Goal: Transaction & Acquisition: Purchase product/service

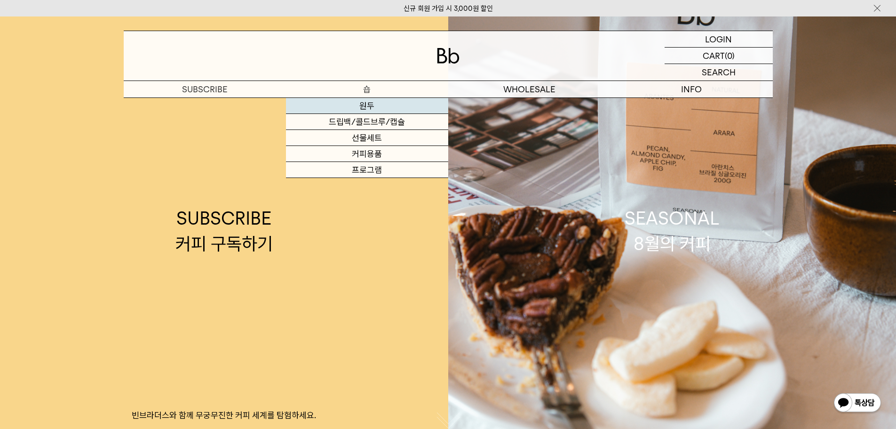
click at [372, 104] on link "원두" at bounding box center [367, 106] width 162 height 16
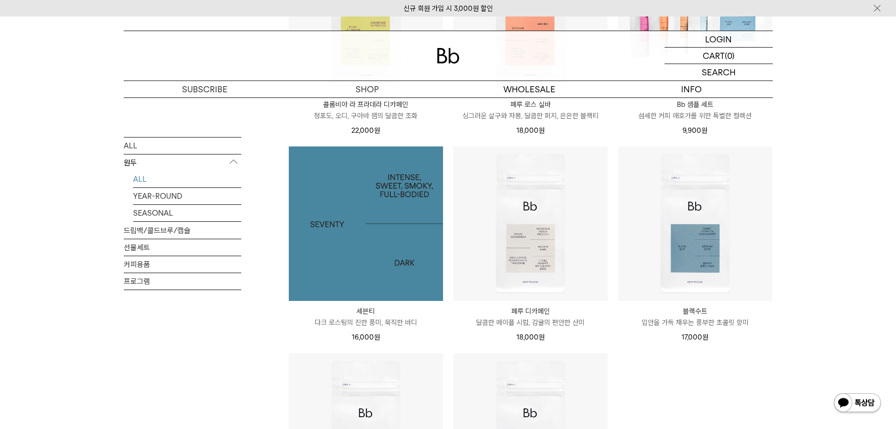
scroll to position [470, 0]
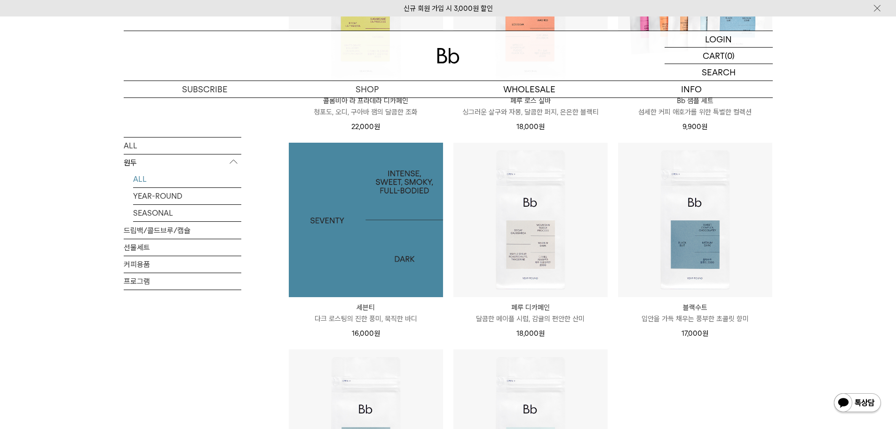
click at [363, 200] on img at bounding box center [366, 220] width 154 height 154
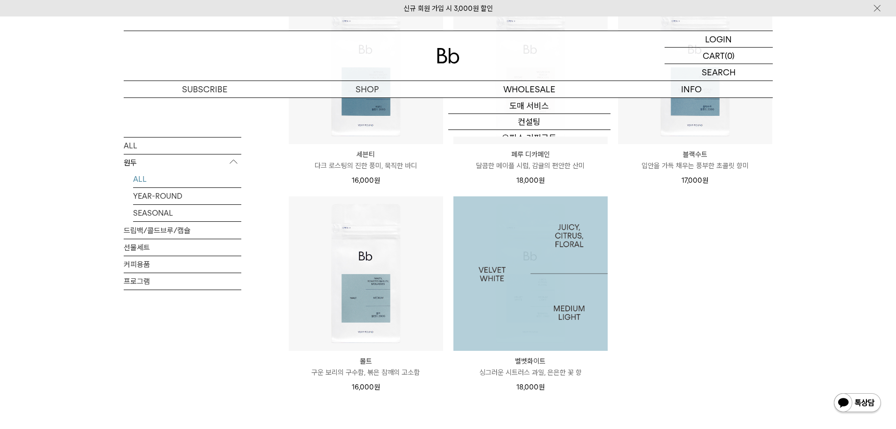
scroll to position [706, 0]
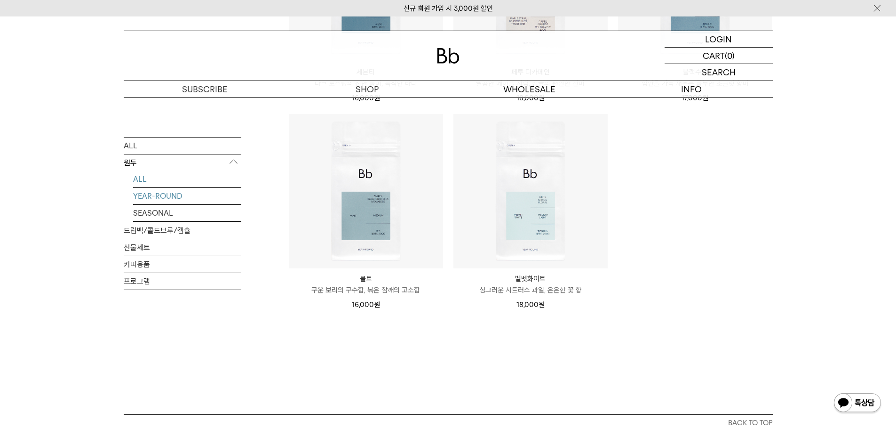
click at [198, 198] on link "YEAR-ROUND" at bounding box center [187, 195] width 108 height 16
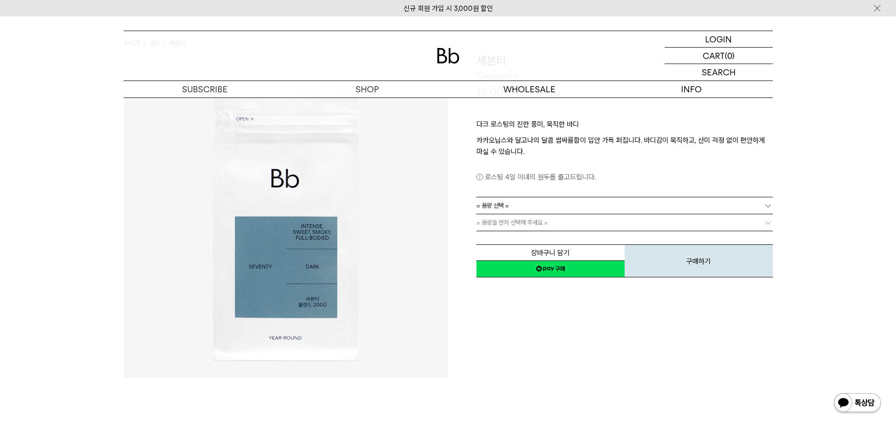
scroll to position [47, 0]
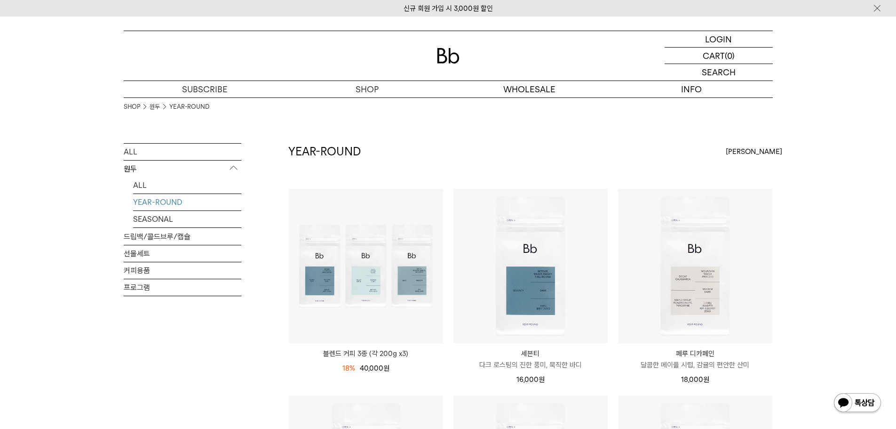
click at [196, 214] on link "SEASONAL" at bounding box center [187, 219] width 108 height 16
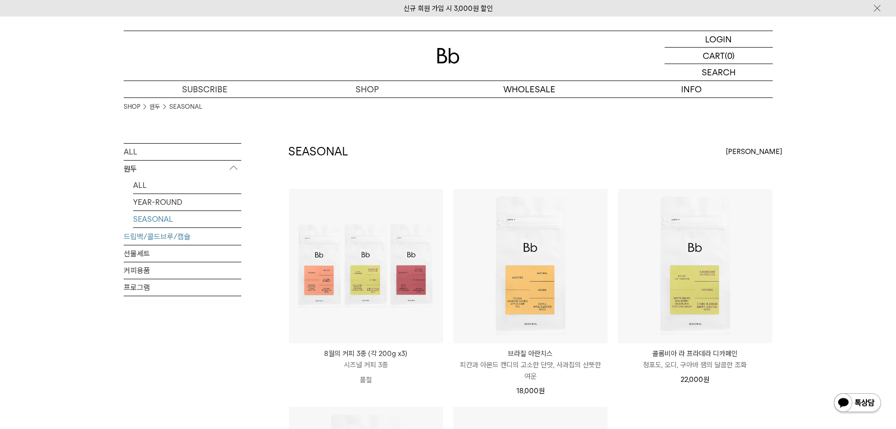
click at [201, 241] on link "드립백/콜드브루/캡슐" at bounding box center [183, 236] width 118 height 16
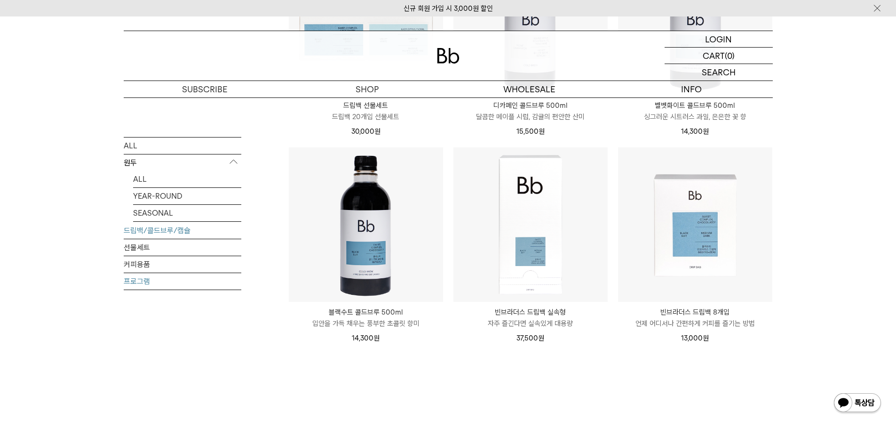
scroll to position [659, 0]
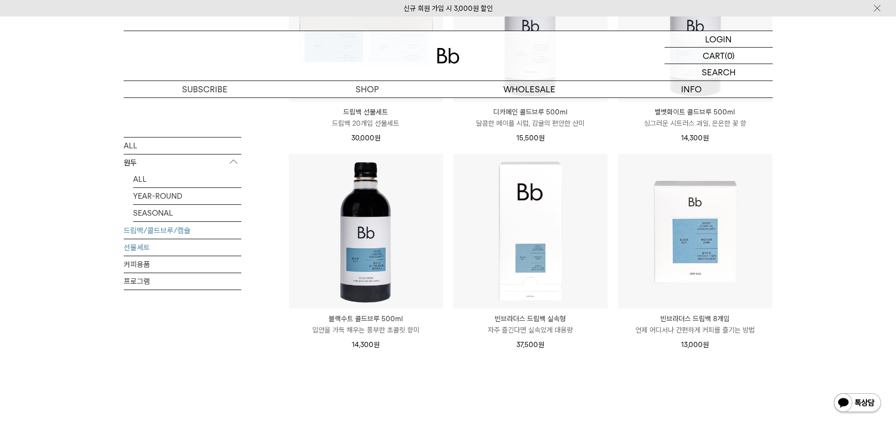
click at [155, 248] on link "선물세트" at bounding box center [183, 246] width 118 height 16
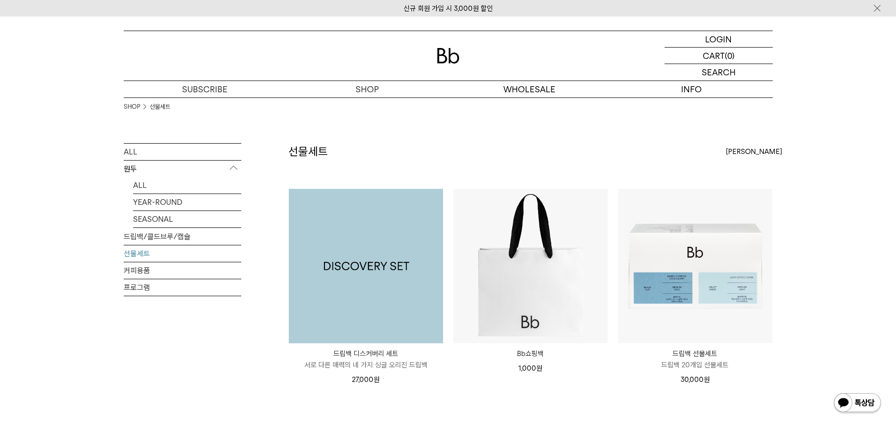
scroll to position [94, 0]
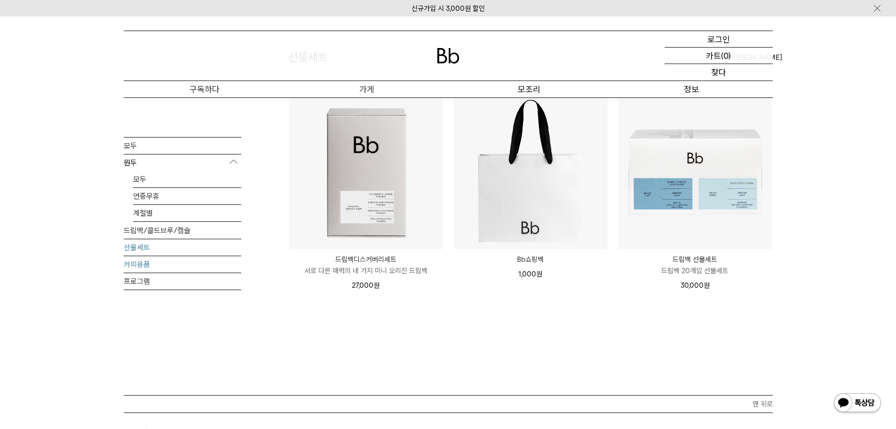
click at [170, 262] on link "커피용품" at bounding box center [183, 263] width 118 height 16
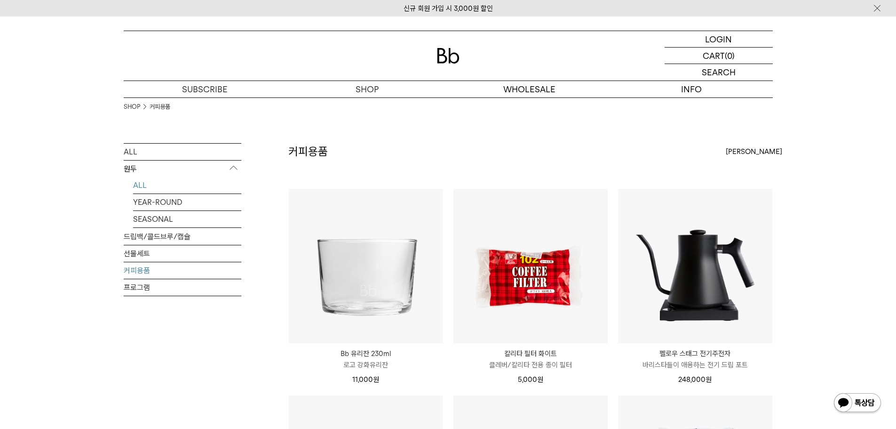
click at [161, 184] on link "ALL" at bounding box center [187, 185] width 108 height 16
